Goal: Task Accomplishment & Management: Manage account settings

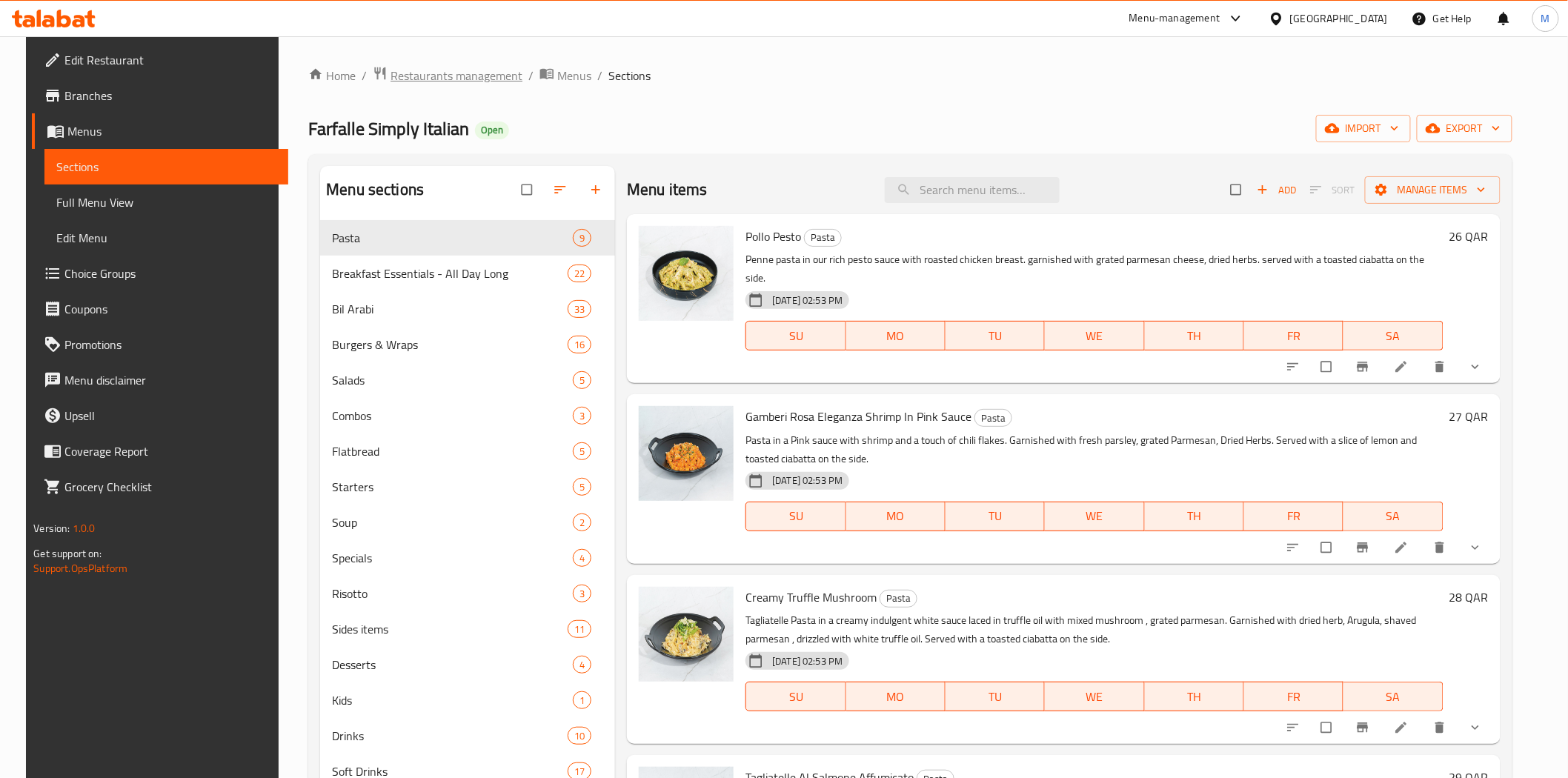
click at [465, 69] on span "Restaurants management" at bounding box center [456, 75] width 132 height 18
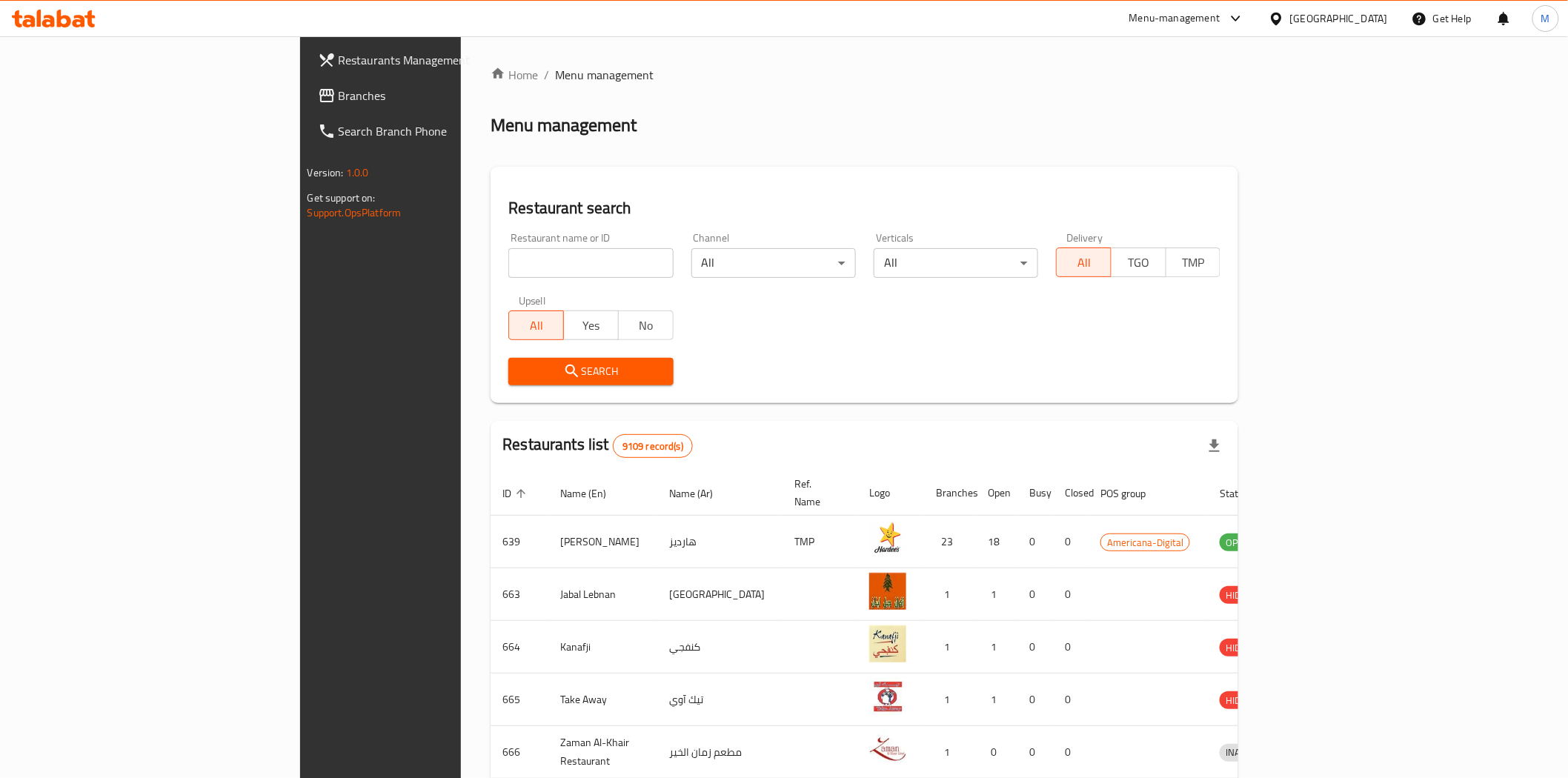
click at [1284, 19] on icon at bounding box center [1276, 18] width 15 height 15
click at [1230, 159] on div "[GEOGRAPHIC_DATA]" at bounding box center [1277, 152] width 222 height 34
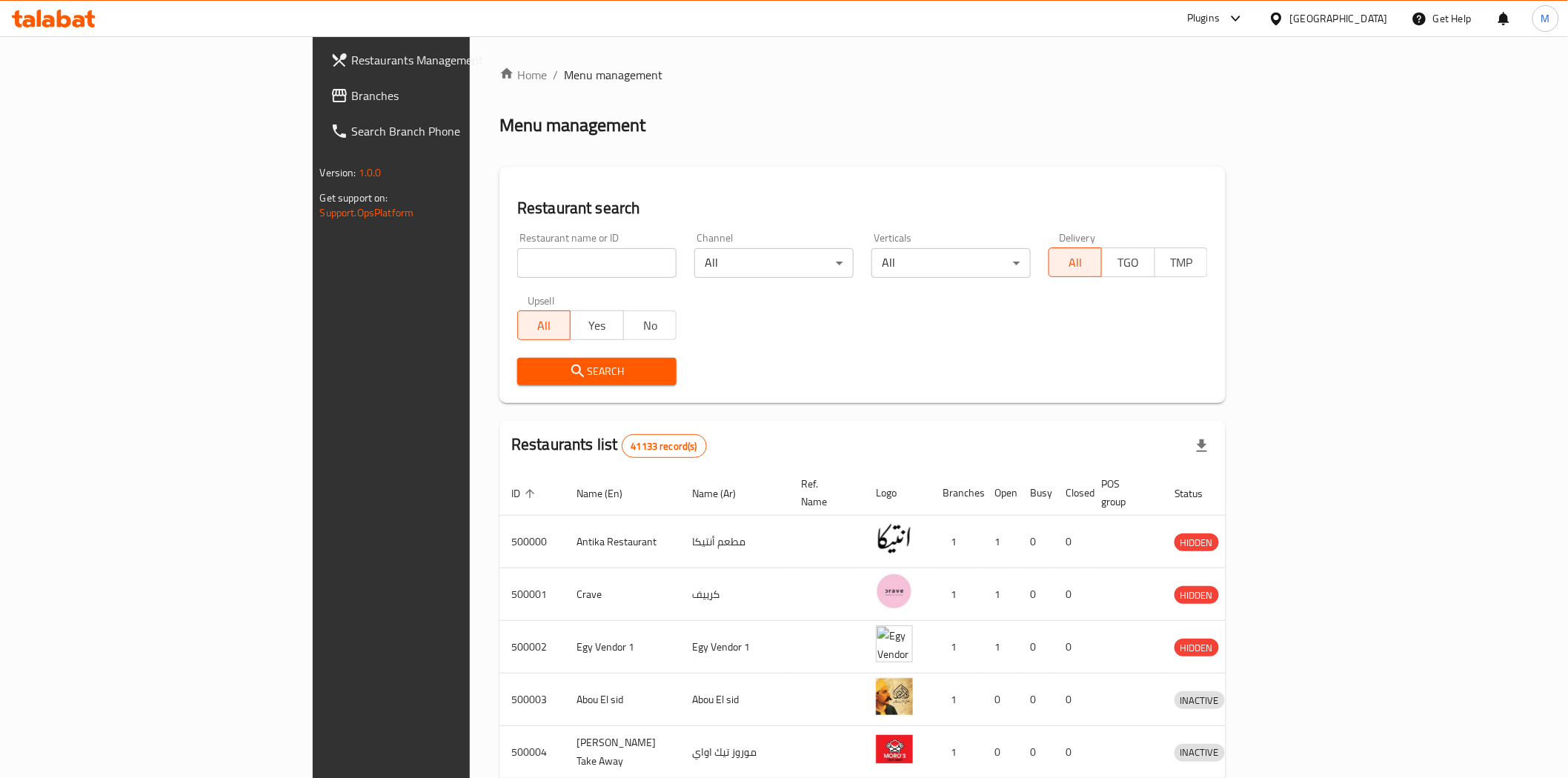
click at [517, 240] on div "Restaurant name or ID Restaurant name or ID" at bounding box center [597, 255] width 159 height 45
click at [517, 248] on input "search" at bounding box center [597, 263] width 159 height 30
paste input "687389"
type input "687389"
click button "Search" at bounding box center [597, 371] width 159 height 28
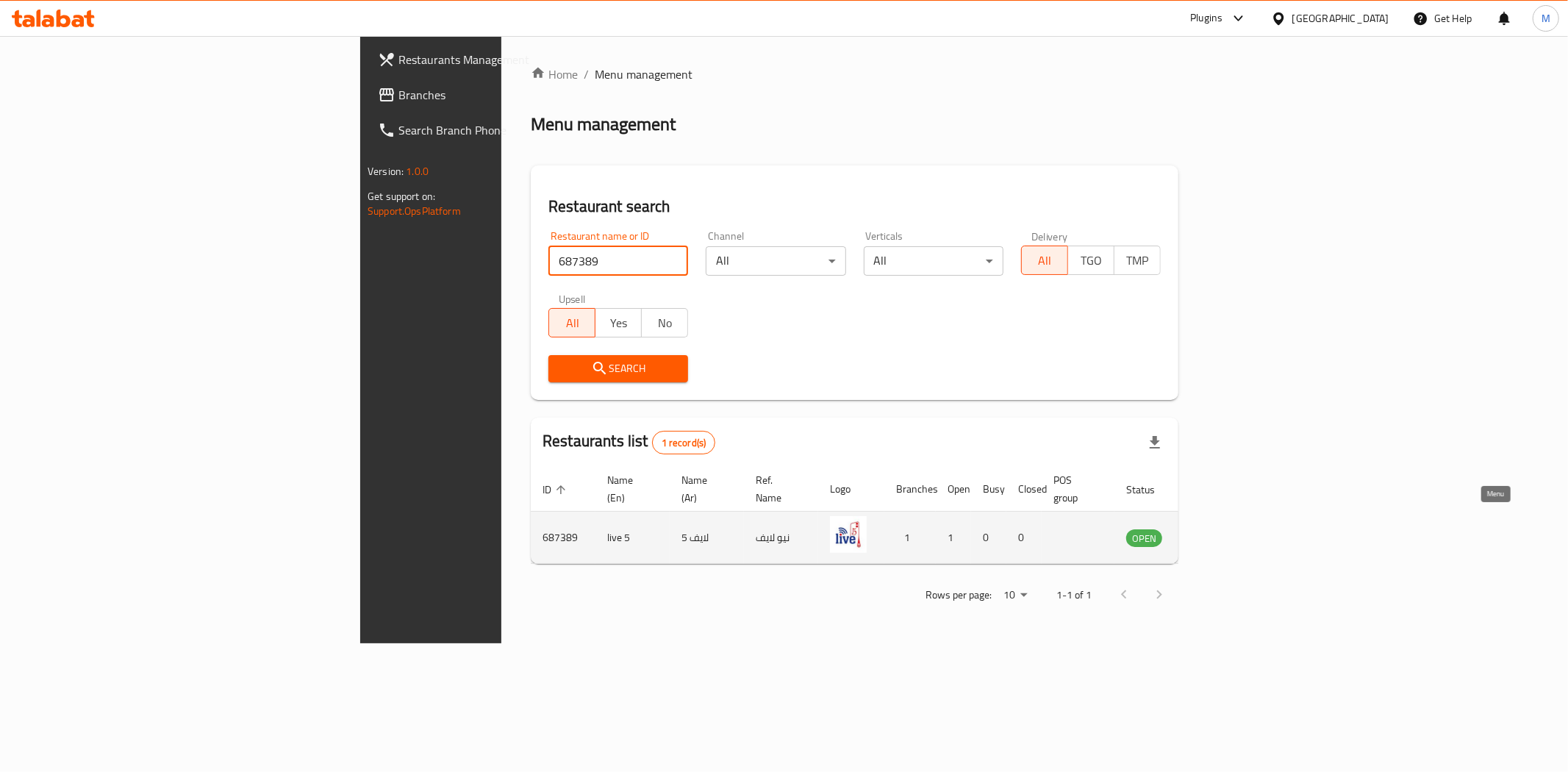
click at [1220, 533] on icon "enhanced table" at bounding box center [1212, 539] width 16 height 12
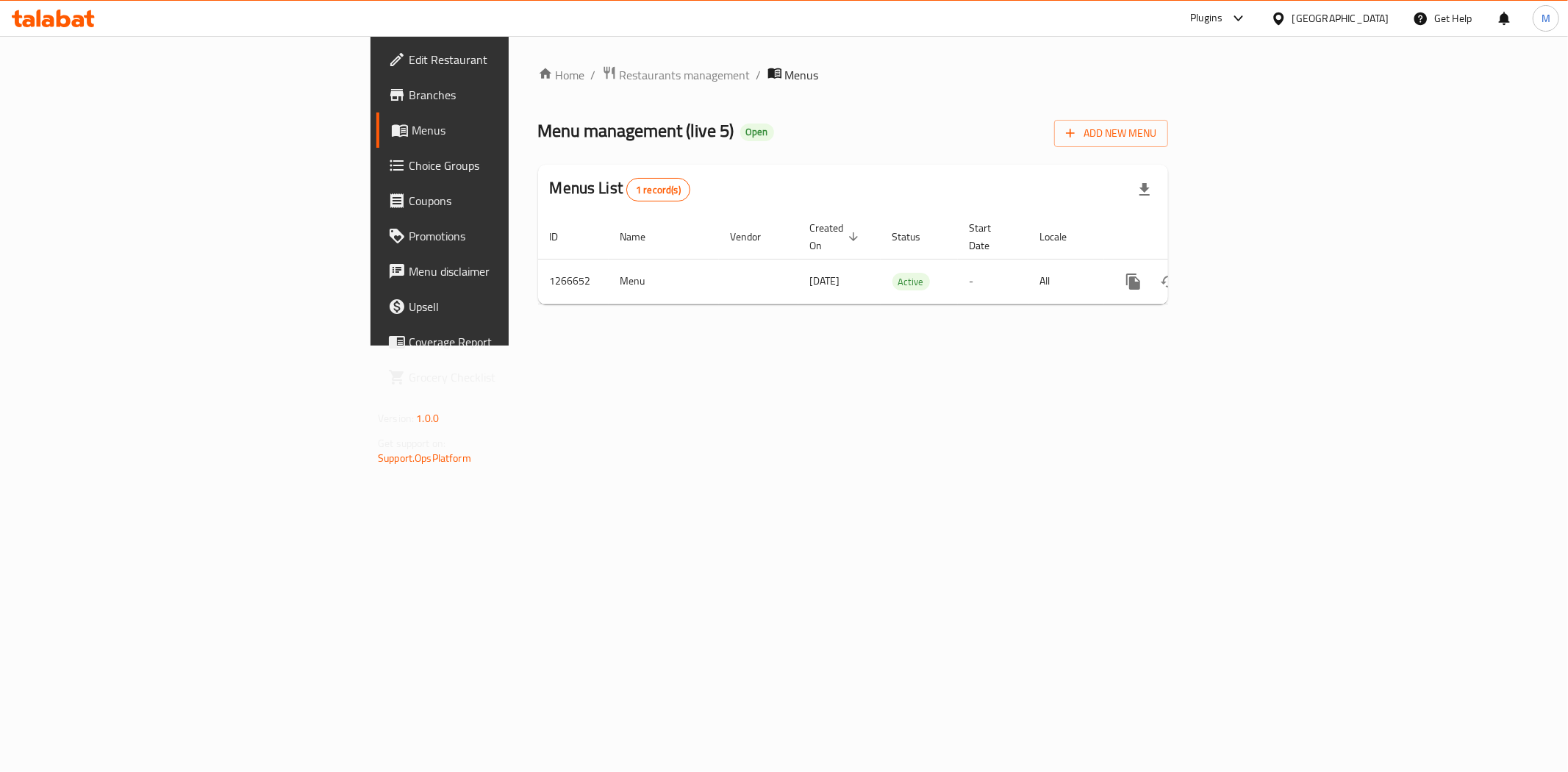
click at [409, 63] on span "Edit Restaurant" at bounding box center [515, 60] width 212 height 18
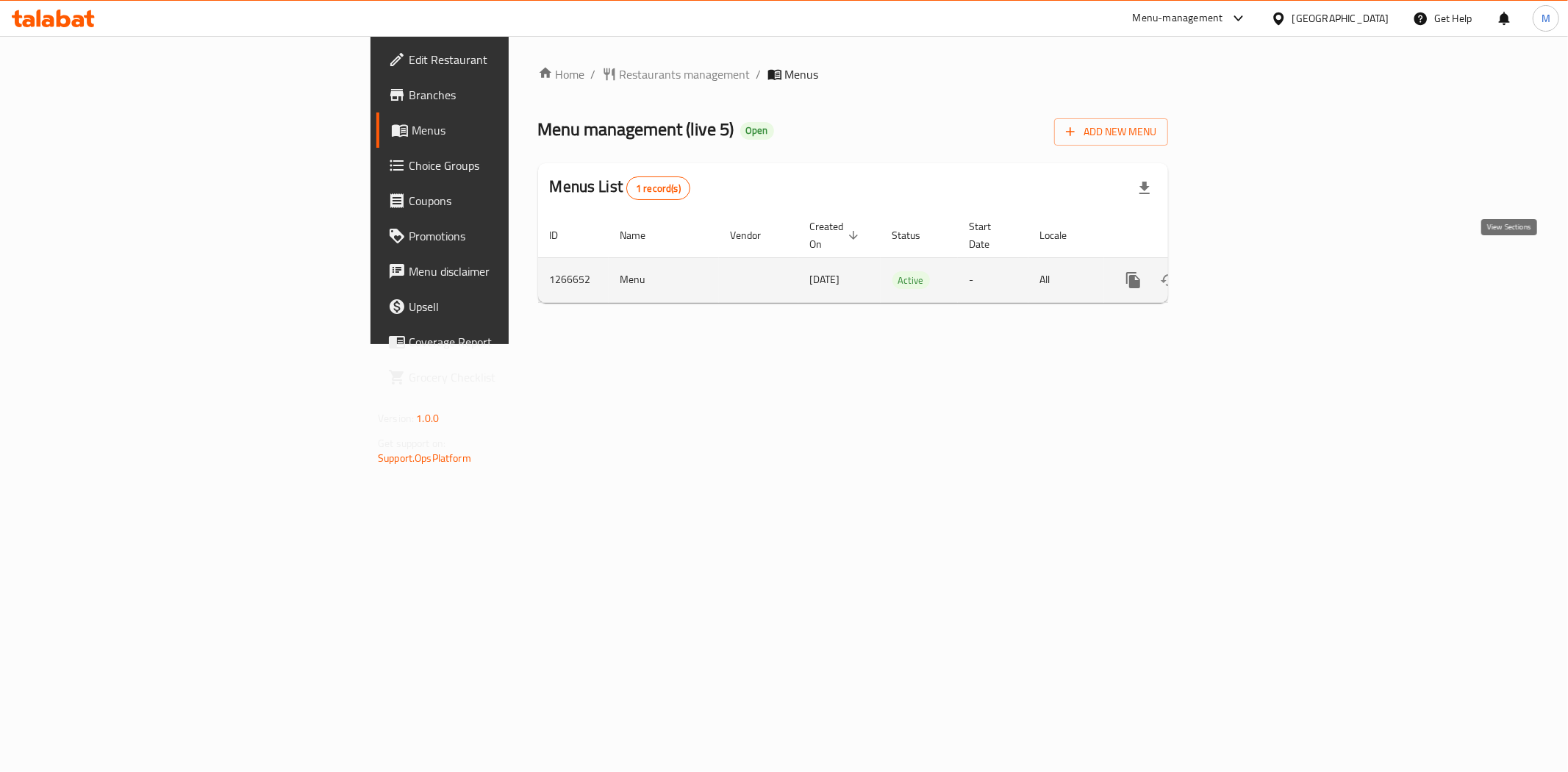
click at [1248, 271] on icon "enhanced table" at bounding box center [1239, 280] width 18 height 18
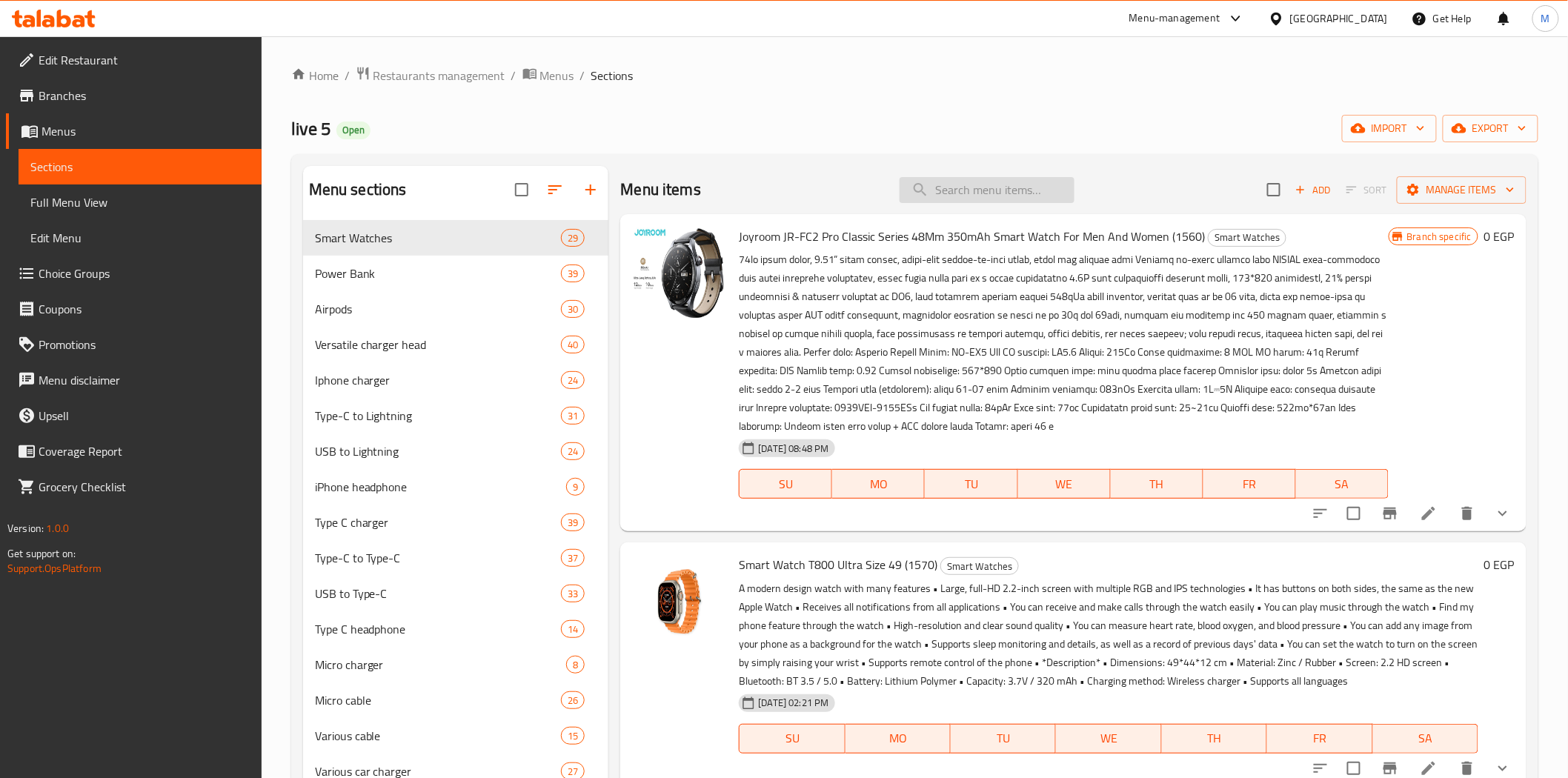
click at [1056, 184] on input "search" at bounding box center [986, 190] width 175 height 26
paste input "1653"
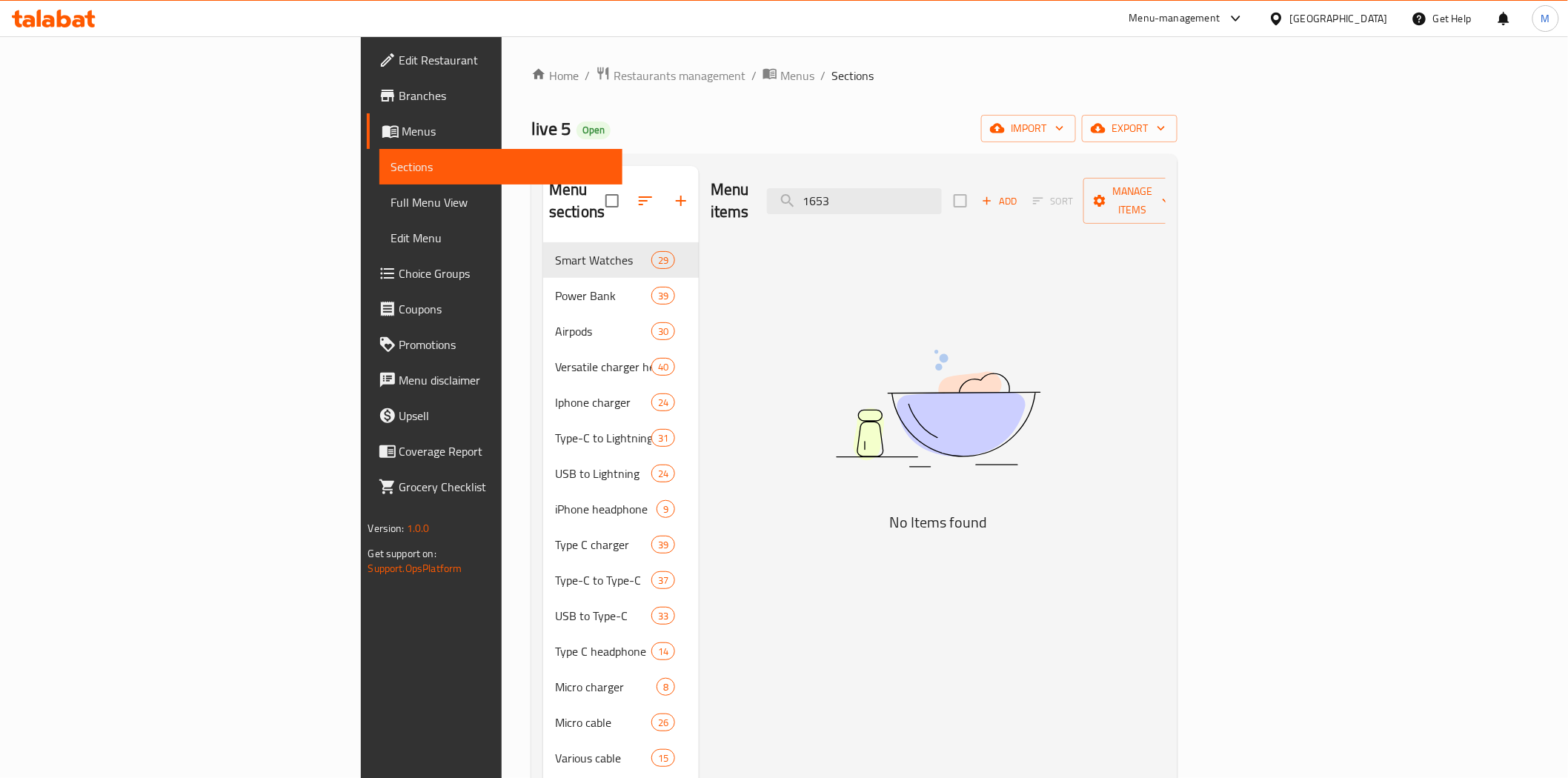
type input "1653"
